Goal: Check status: Check status

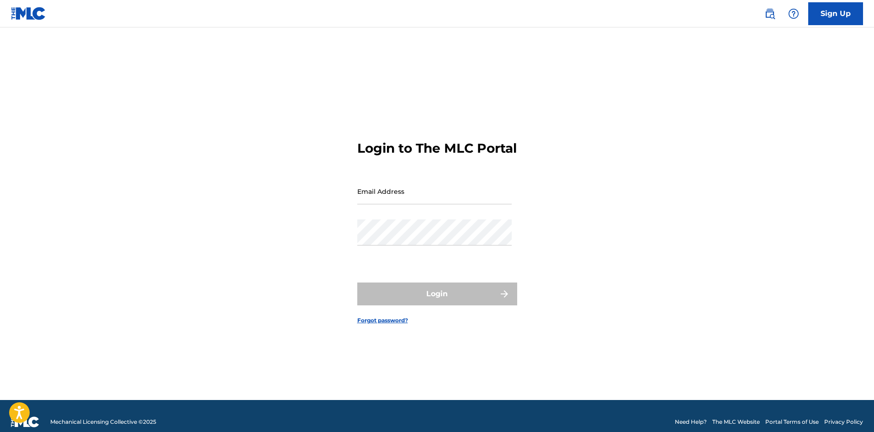
click at [422, 204] on input "Email Address" at bounding box center [434, 191] width 154 height 26
type input "[EMAIL_ADDRESS][DOMAIN_NAME]"
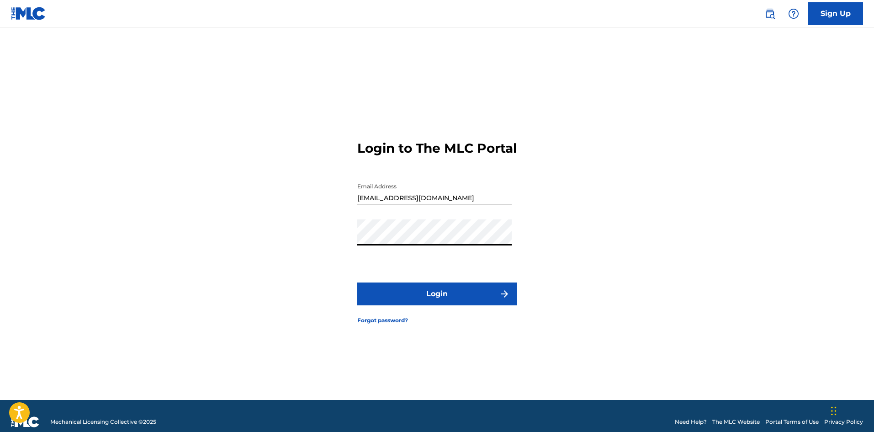
click at [357, 282] on button "Login" at bounding box center [437, 293] width 160 height 23
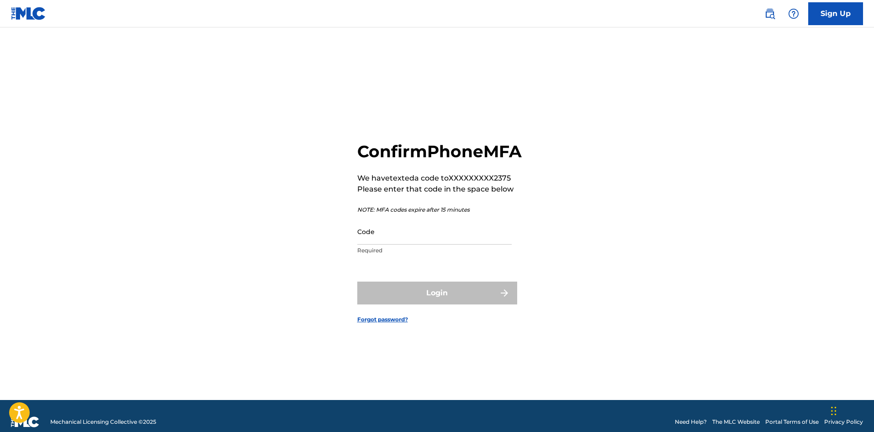
drag, startPoint x: 274, startPoint y: 194, endPoint x: 233, endPoint y: 289, distance: 103.5
drag, startPoint x: 233, startPoint y: 289, endPoint x: 474, endPoint y: 250, distance: 244.1
click at [474, 244] on input "Code" at bounding box center [434, 231] width 154 height 26
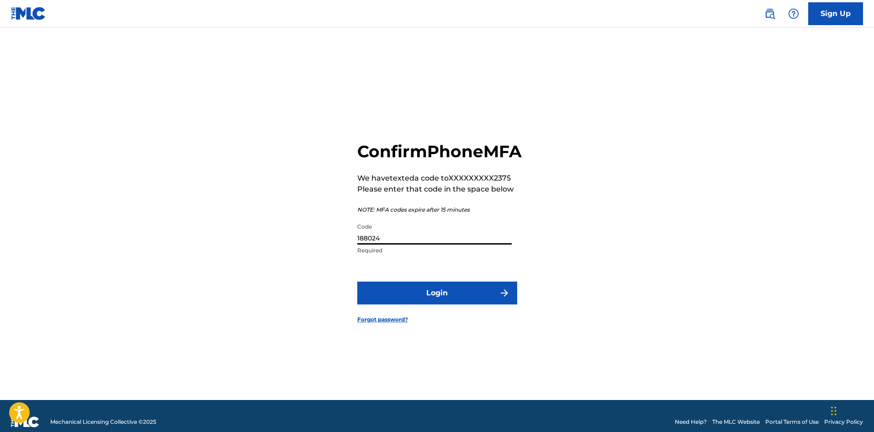
type input "188024"
click at [357, 281] on button "Login" at bounding box center [437, 292] width 160 height 23
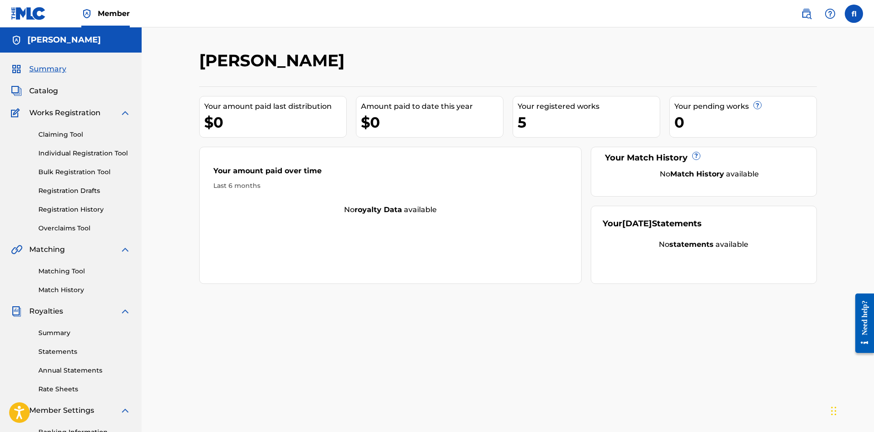
scroll to position [46, 0]
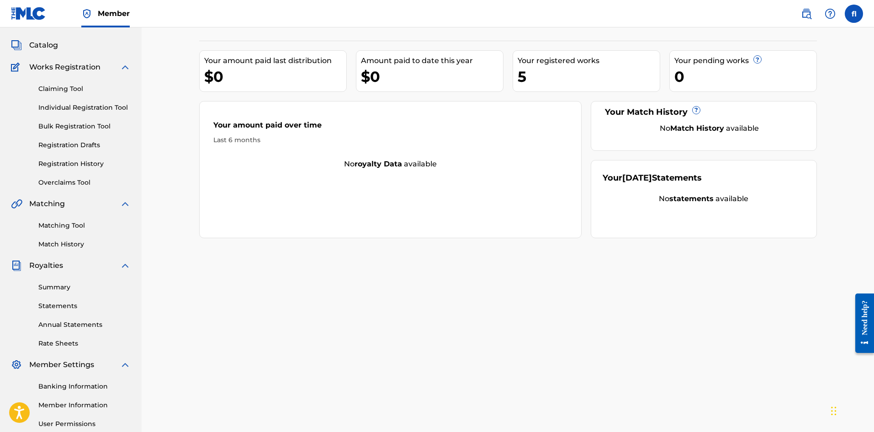
click at [88, 275] on div "Summary Statements Annual Statements Rate Sheets" at bounding box center [71, 309] width 120 height 77
click at [78, 282] on div "Summary Statements Annual Statements Rate Sheets" at bounding box center [71, 309] width 120 height 77
click at [75, 284] on link "Summary" at bounding box center [84, 287] width 92 height 10
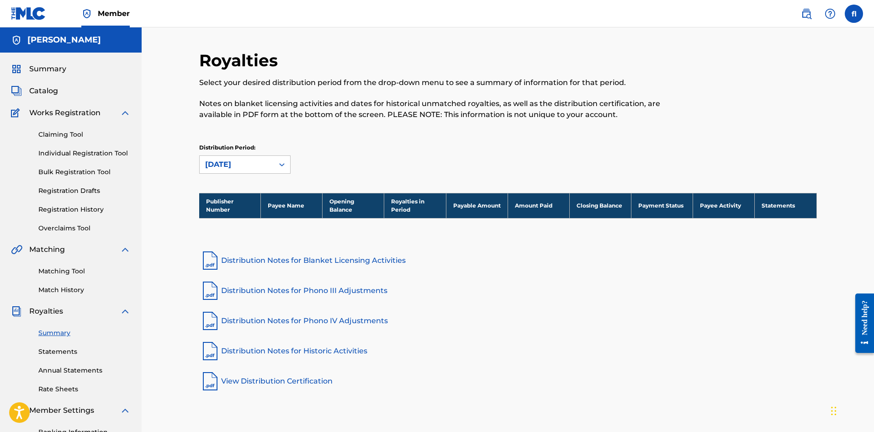
click at [48, 74] on span "Summary" at bounding box center [47, 68] width 37 height 11
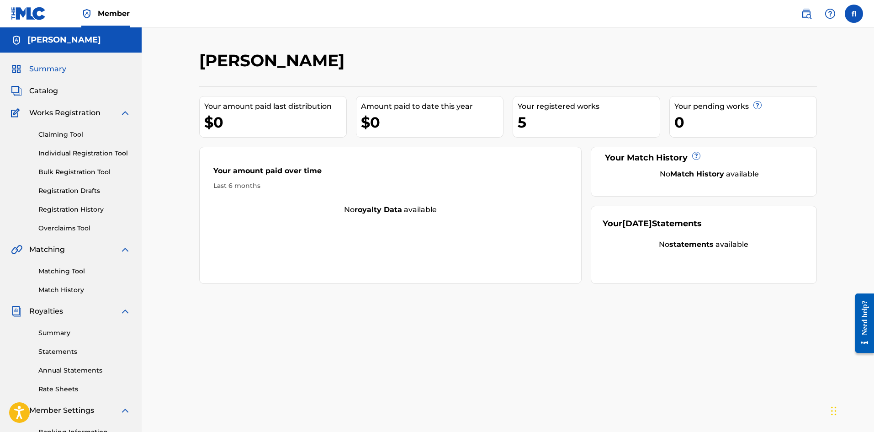
click at [49, 105] on div "Summary Catalog Works Registration Claiming Tool Individual Registration Tool B…" at bounding box center [71, 288] width 142 height 470
click at [41, 93] on span "Catalog" at bounding box center [43, 90] width 29 height 11
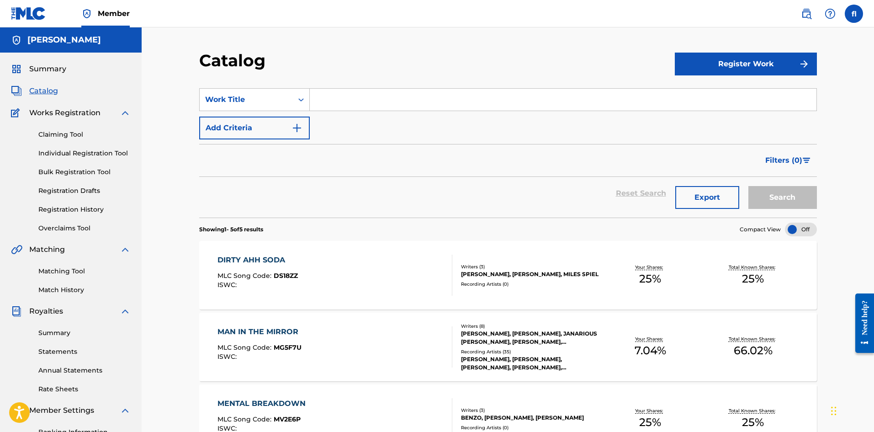
click at [54, 67] on span "Summary" at bounding box center [47, 68] width 37 height 11
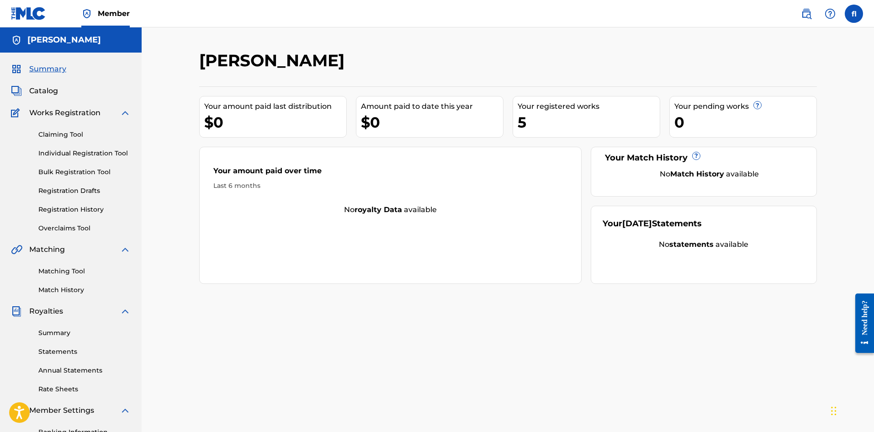
click at [405, 134] on div "Amount paid to date this year $0" at bounding box center [429, 117] width 147 height 42
drag, startPoint x: 368, startPoint y: 348, endPoint x: 374, endPoint y: 330, distance: 19.5
drag, startPoint x: 374, startPoint y: 330, endPoint x: 607, endPoint y: 295, distance: 235.1
click at [606, 295] on div "[PERSON_NAME] Your amount paid last distribution $0 Amount paid to date this ye…" at bounding box center [507, 286] width 639 height 472
